Goal: Task Accomplishment & Management: Use online tool/utility

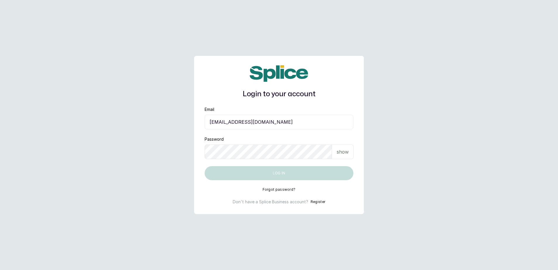
click at [271, 125] on input "[EMAIL_ADDRESS][DOMAIN_NAME]" at bounding box center [279, 122] width 149 height 15
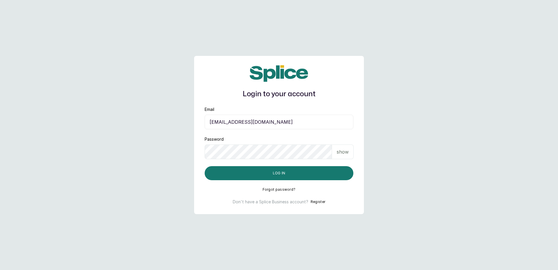
type input "[EMAIL_ADDRESS][DOMAIN_NAME]"
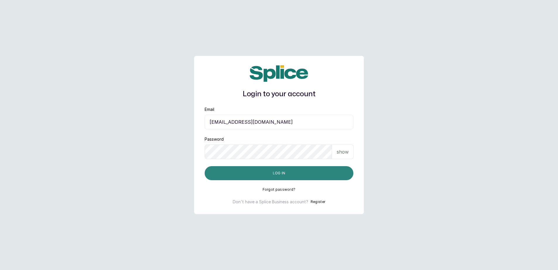
click at [275, 177] on button "Log in" at bounding box center [279, 173] width 149 height 14
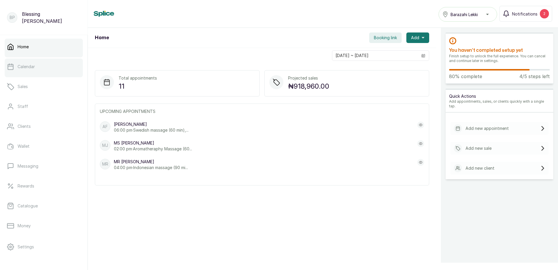
click at [22, 68] on p "Calendar" at bounding box center [26, 67] width 17 height 6
